Goal: Transaction & Acquisition: Download file/media

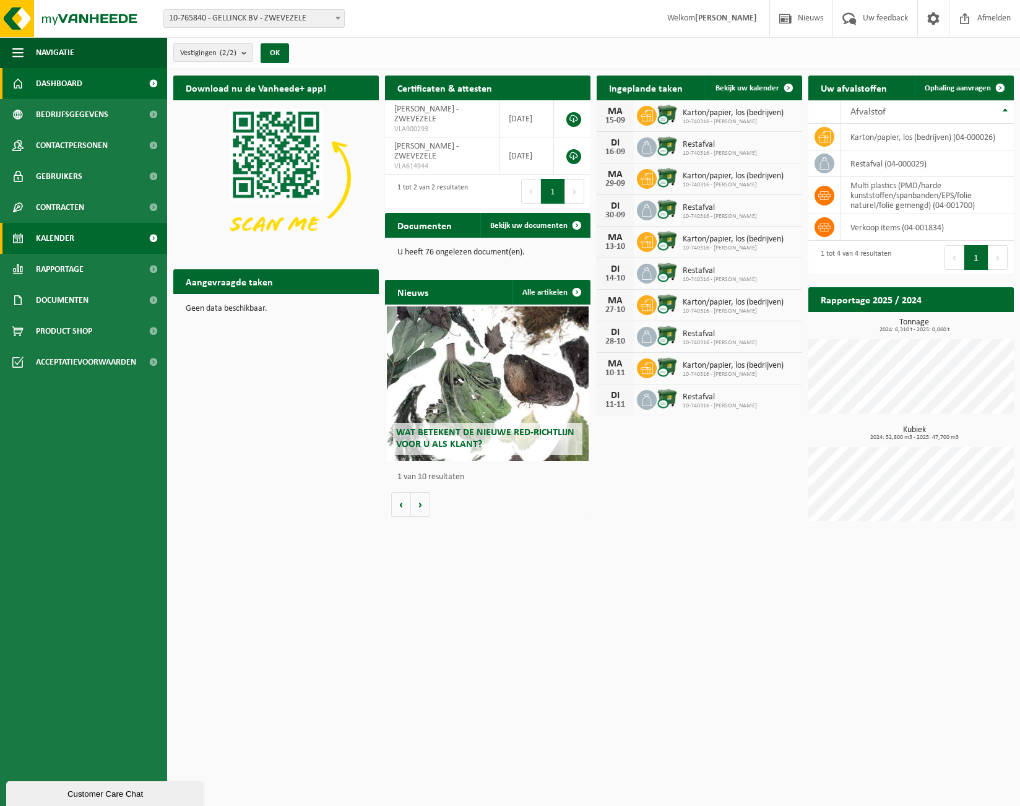
click at [75, 239] on link "Kalender" at bounding box center [83, 238] width 167 height 31
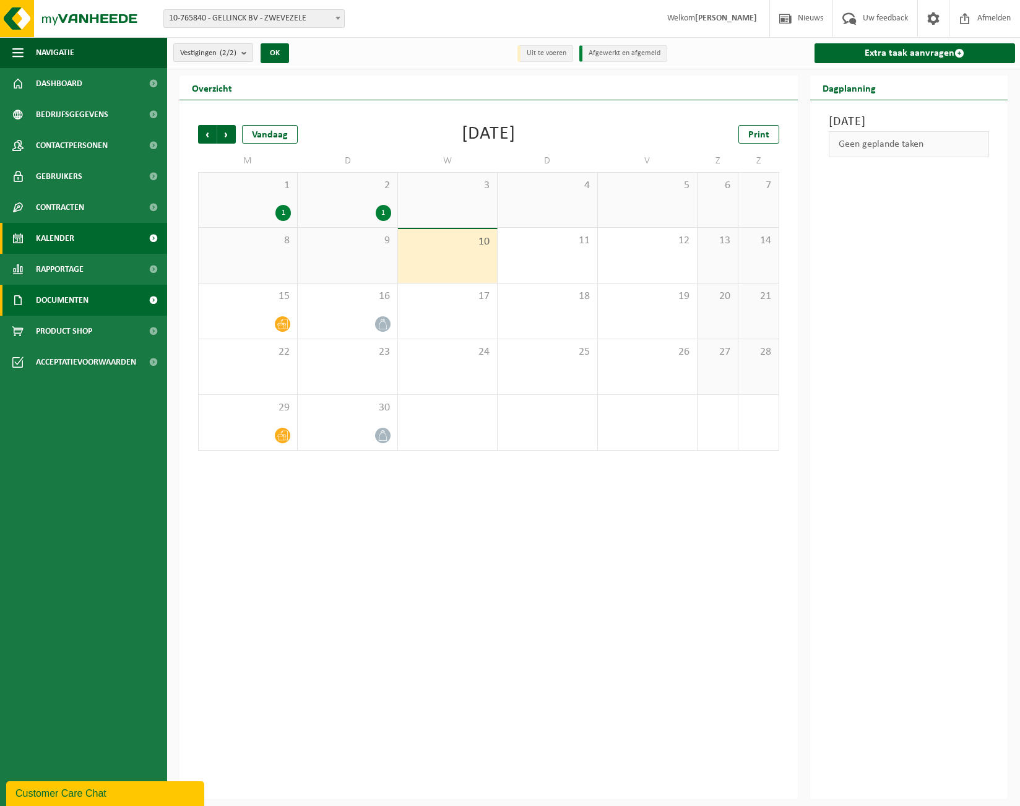
click at [67, 295] on span "Documenten" at bounding box center [62, 300] width 53 height 31
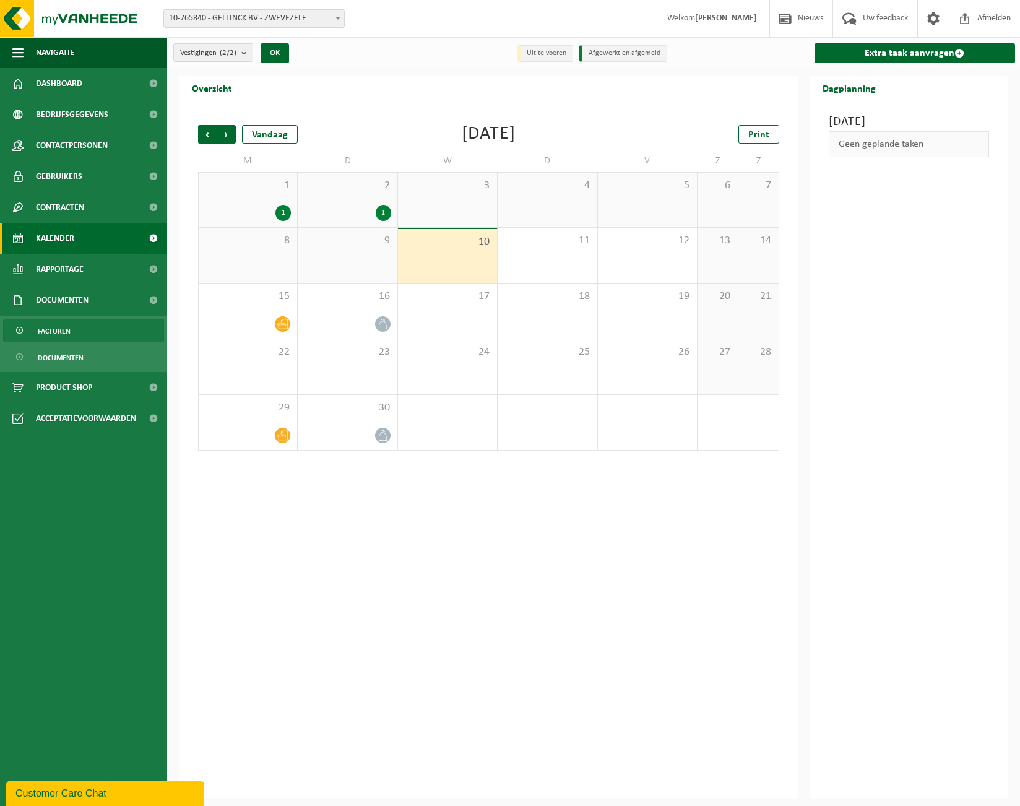
click at [46, 331] on span "Facturen" at bounding box center [54, 331] width 33 height 24
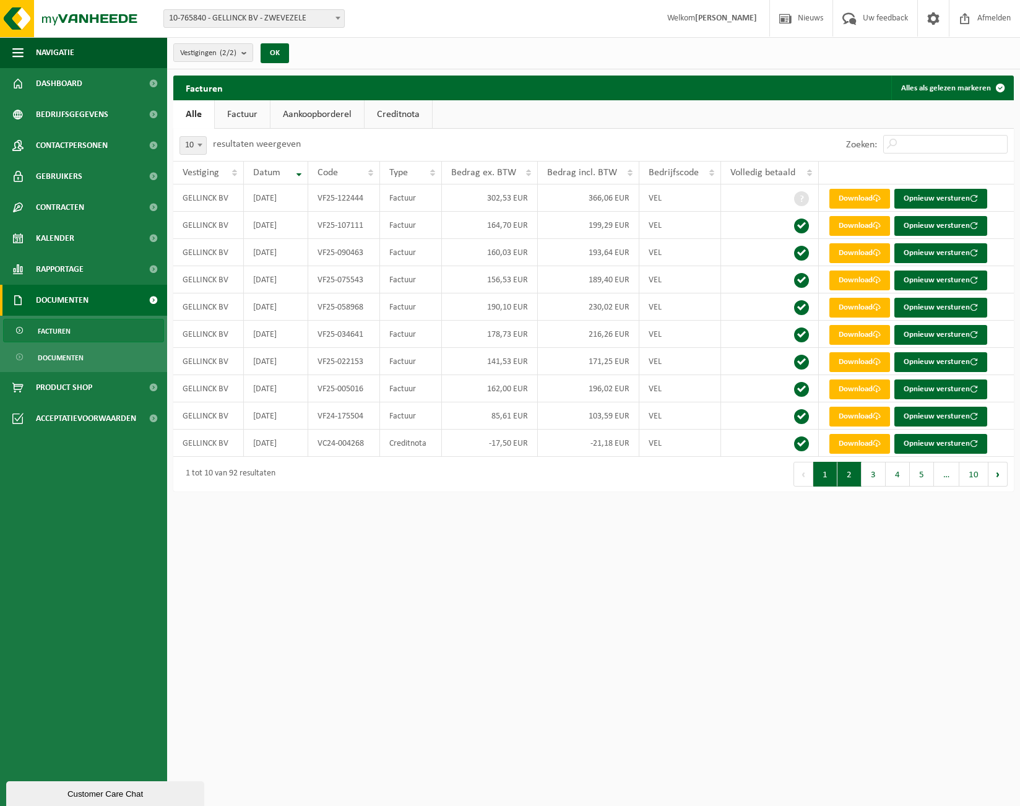
click at [854, 486] on button "2" at bounding box center [849, 474] width 24 height 25
click at [852, 280] on link "Download" at bounding box center [859, 280] width 61 height 20
